Goal: Information Seeking & Learning: Find specific fact

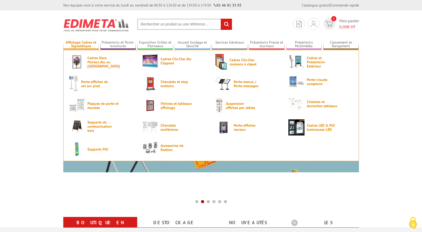
click at [83, 45] on link "Affichage Cadres et Signalétique" at bounding box center [81, 44] width 36 height 9
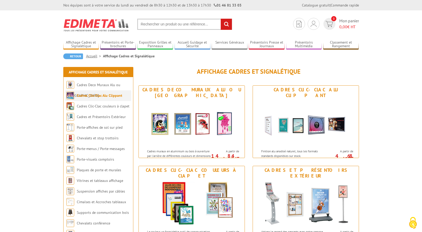
click at [98, 98] on li "Cadres Clic-Clac Alu Clippant" at bounding box center [98, 95] width 66 height 11
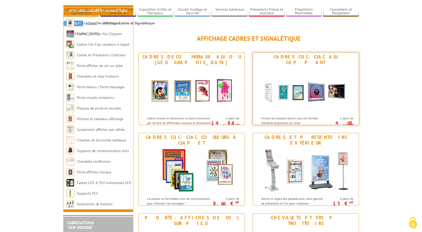
scroll to position [78, 0]
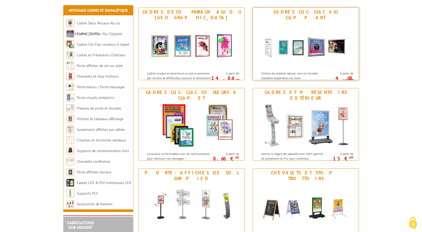
click at [288, 40] on img at bounding box center [306, 45] width 96 height 47
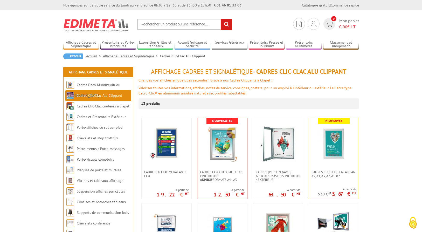
click at [198, 27] on input "text" at bounding box center [184, 24] width 95 height 11
paste input "3700040704827"
type input "3700040704827"
click at [221, 19] on input "rechercher" at bounding box center [226, 24] width 11 height 11
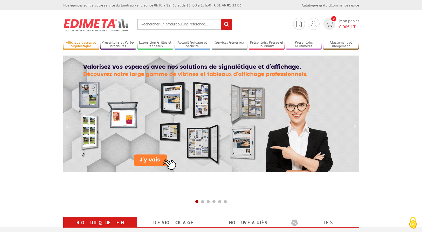
click at [79, 44] on link "Affichage Cadres et Signalétique" at bounding box center [81, 44] width 36 height 9
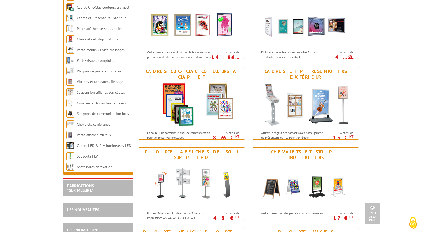
scroll to position [52, 0]
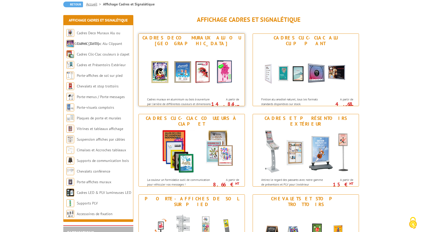
click at [205, 81] on img at bounding box center [192, 71] width 96 height 47
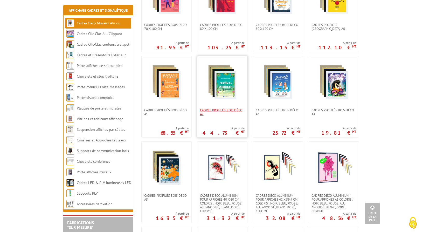
scroll to position [311, 0]
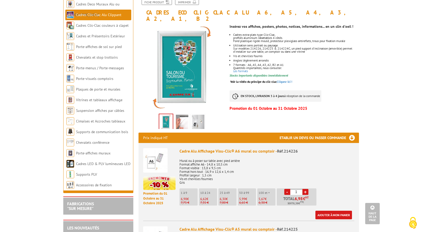
scroll to position [52, 0]
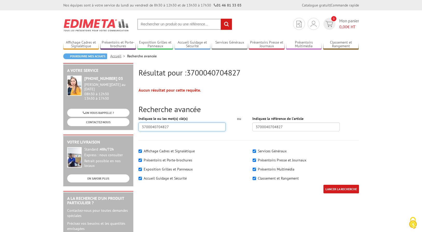
click at [199, 128] on input "3700040704827" at bounding box center [182, 126] width 87 height 9
click at [298, 128] on input "3700040704827" at bounding box center [295, 126] width 87 height 9
drag, startPoint x: 298, startPoint y: 128, endPoint x: 227, endPoint y: 128, distance: 70.6
click at [227, 128] on div "Indiquez le ou les mot(s) clé(s) 3700040704827 ou Indiquez la référence de l'ar…" at bounding box center [249, 125] width 228 height 19
click at [323, 185] on input "LANCER LA RECHERCHE" at bounding box center [341, 189] width 36 height 9
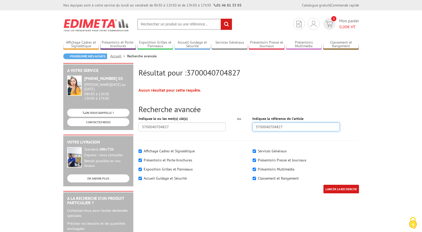
click at [257, 126] on input "3700040704827" at bounding box center [295, 126] width 87 height 9
type input "3700040704827"
click at [323, 185] on input "LANCER LA RECHERCHE" at bounding box center [341, 189] width 36 height 9
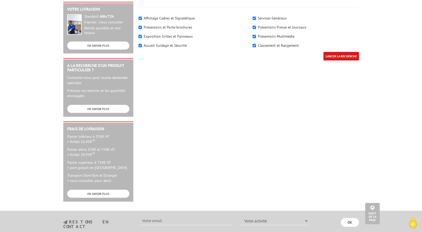
scroll to position [78, 0]
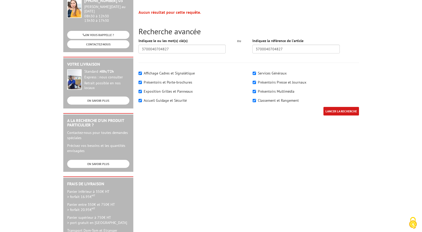
click at [343, 110] on input "LANCER LA RECHERCHE" at bounding box center [341, 111] width 36 height 9
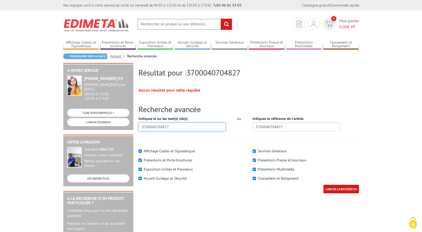
drag, startPoint x: 178, startPoint y: 128, endPoint x: 97, endPoint y: 131, distance: 81.8
click at [97, 131] on div "Résultat pour : 3700040704827 Aucun résultat pour cette requête. Recherche avan…" at bounding box center [211, 201] width 301 height 277
click at [323, 185] on input "LANCER LA RECHERCHE" at bounding box center [341, 189] width 36 height 9
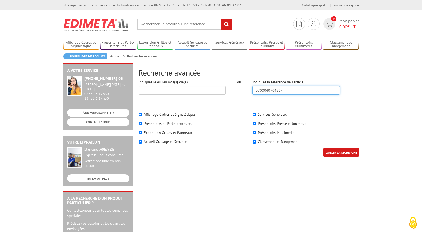
drag, startPoint x: 296, startPoint y: 87, endPoint x: 218, endPoint y: 92, distance: 77.7
click at [218, 92] on div "Indiquez le ou les mot(s) clé(s) ou Indiquez la référence de l'article 37000407…" at bounding box center [249, 88] width 228 height 19
type input "VAC950"
click at [323, 148] on input "LANCER LA RECHERCHE" at bounding box center [341, 152] width 36 height 9
click at [155, 24] on input "text" at bounding box center [184, 24] width 95 height 11
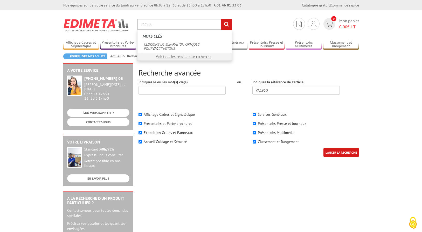
type input "vac950"
click at [221, 19] on input "rechercher" at bounding box center [226, 24] width 11 height 11
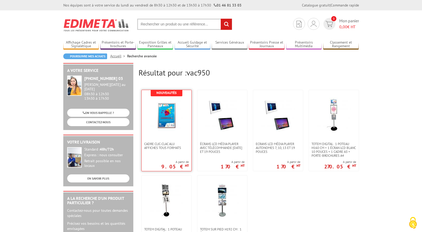
click at [168, 111] on img at bounding box center [167, 115] width 34 height 34
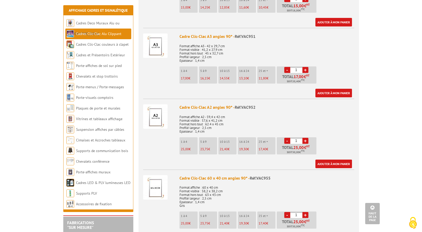
scroll to position [337, 0]
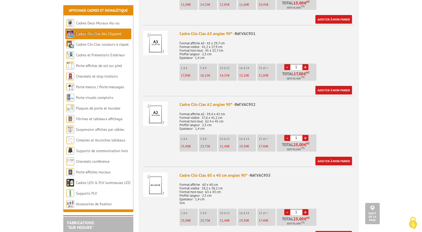
drag, startPoint x: 298, startPoint y: 138, endPoint x: 295, endPoint y: 138, distance: 2.9
click at [295, 138] on input "1" at bounding box center [296, 138] width 12 height 6
type input "43"
drag, startPoint x: 235, startPoint y: 104, endPoint x: 255, endPoint y: 104, distance: 20.0
click at [255, 104] on span "Réf.VAC952" at bounding box center [245, 104] width 21 height 5
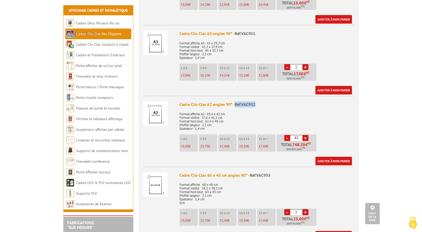
copy span "Réf.VAC952"
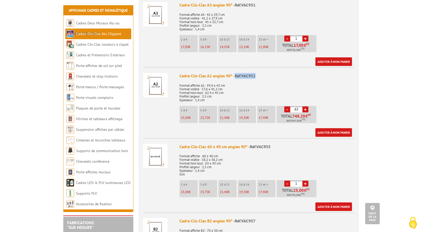
scroll to position [389, 0]
